Goal: Transaction & Acquisition: Purchase product/service

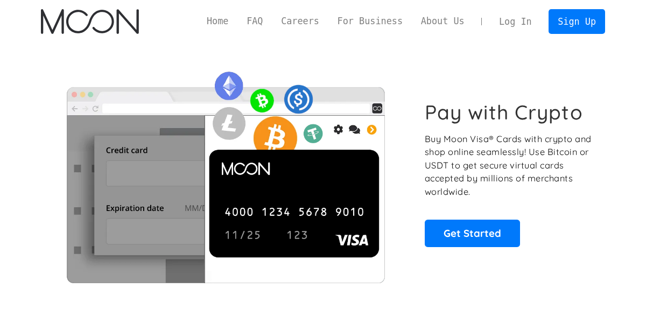
click at [525, 23] on link "Log In" at bounding box center [515, 22] width 51 height 24
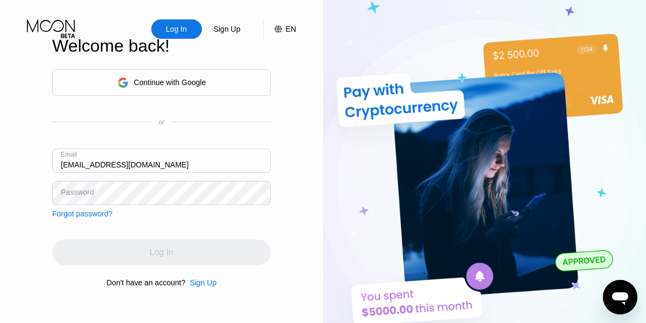
type input "myemail777@altaddress.net"
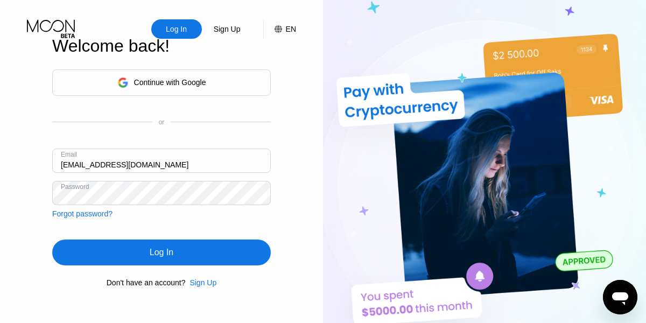
click at [178, 247] on div "Log In" at bounding box center [161, 252] width 218 height 26
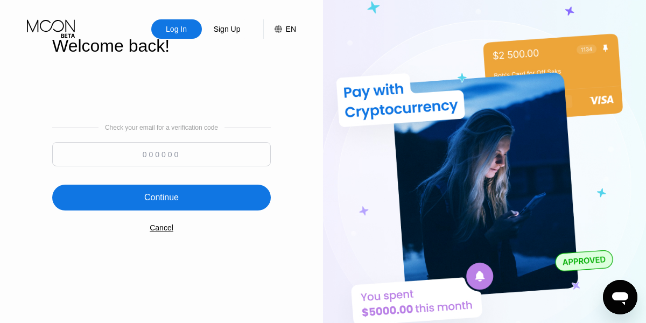
click at [144, 145] on input at bounding box center [161, 154] width 218 height 24
paste input "735739"
type input "735739"
click at [161, 201] on div "Continue" at bounding box center [161, 197] width 34 height 11
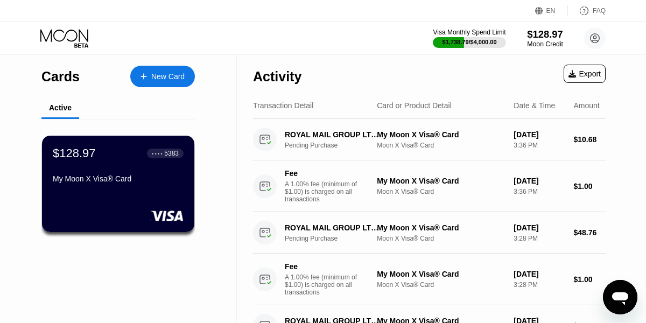
click at [539, 45] on div "Moon Credit" at bounding box center [545, 44] width 36 height 8
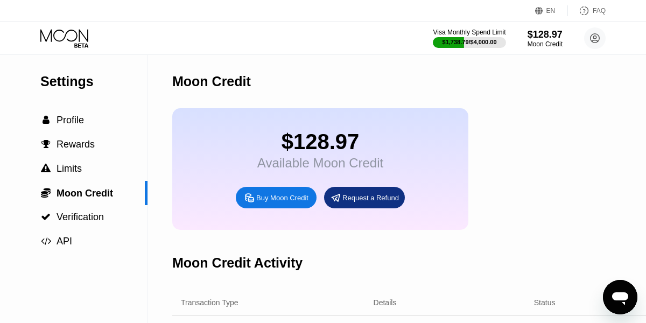
click at [271, 206] on div "Buy Moon Credit" at bounding box center [276, 198] width 81 height 22
type input "0"
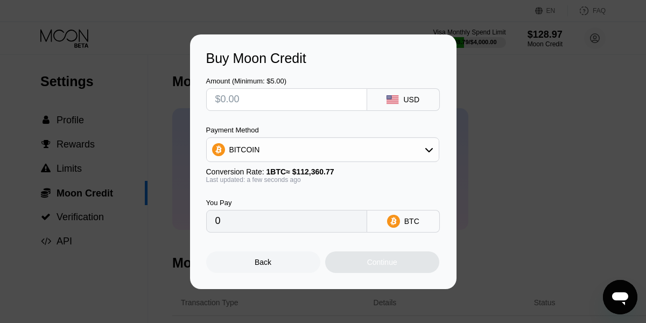
click at [286, 104] on input "text" at bounding box center [286, 100] width 143 height 22
type input "$500"
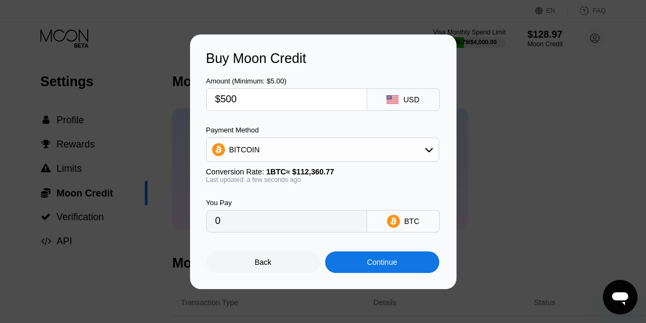
type input "0.00444996"
type input "$500"
click at [404, 98] on div "USD" at bounding box center [411, 99] width 16 height 9
click at [396, 99] on icon at bounding box center [392, 99] width 12 height 9
click at [267, 154] on div "BITCOIN" at bounding box center [323, 150] width 232 height 22
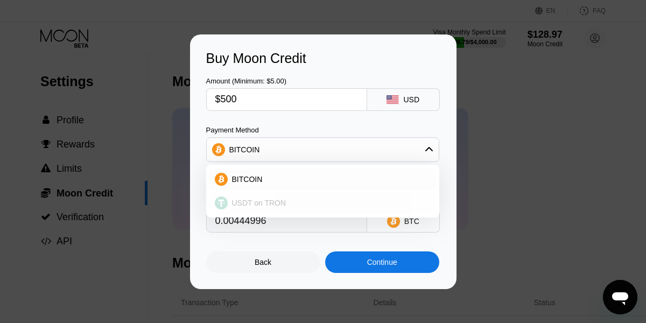
click at [260, 202] on span "USDT on TRON" at bounding box center [259, 203] width 54 height 9
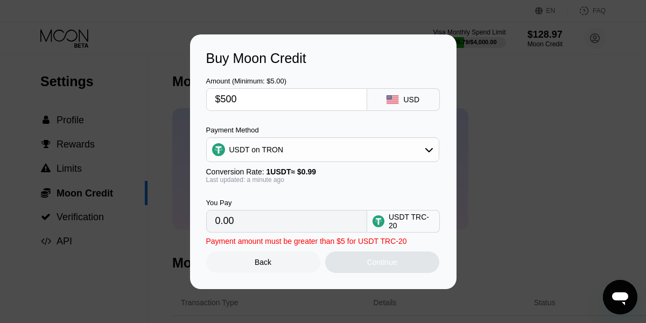
type input "505.05"
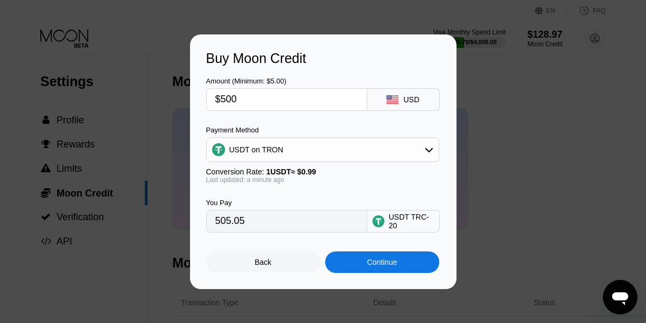
click at [377, 267] on div "Continue" at bounding box center [382, 262] width 114 height 22
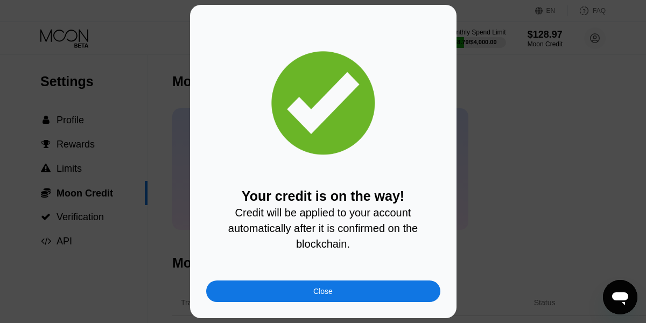
click at [347, 282] on div "Close" at bounding box center [323, 291] width 234 height 22
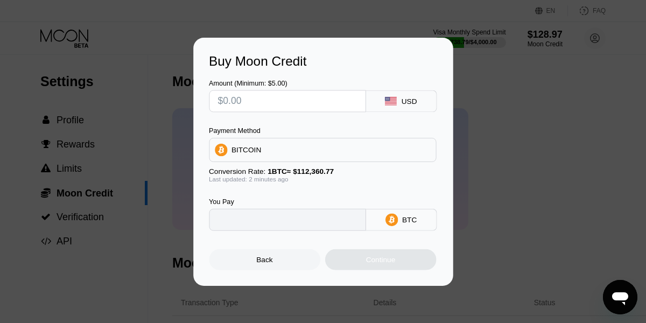
type input "0"
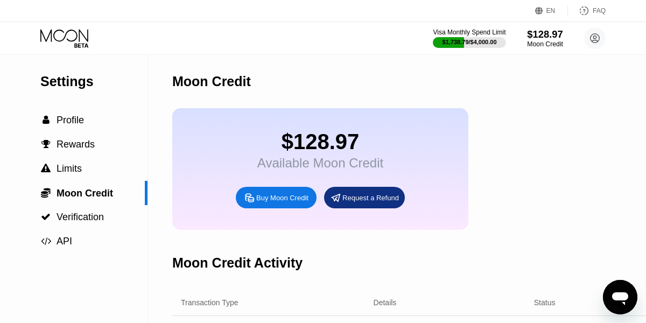
click at [543, 39] on div "$128.97" at bounding box center [545, 34] width 36 height 11
click at [489, 48] on div "Visa Monthly Spend Limit $1,738.79 / $4,000.00 $128.97 Moon Credit myemail777@a…" at bounding box center [519, 38] width 173 height 22
click at [475, 41] on div "$1,738.79 / $4,000.00" at bounding box center [469, 42] width 55 height 6
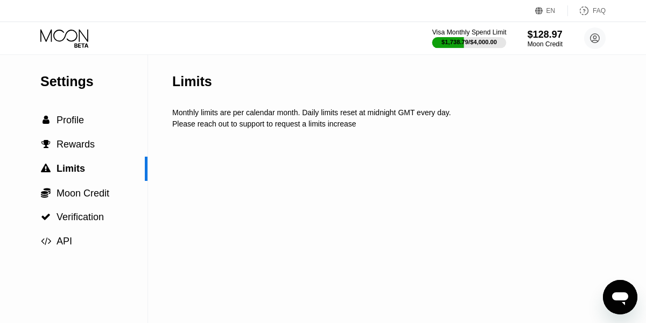
click at [475, 41] on div "$1,738.79 / $4,000.00" at bounding box center [469, 42] width 55 height 6
